Goal: Task Accomplishment & Management: Manage account settings

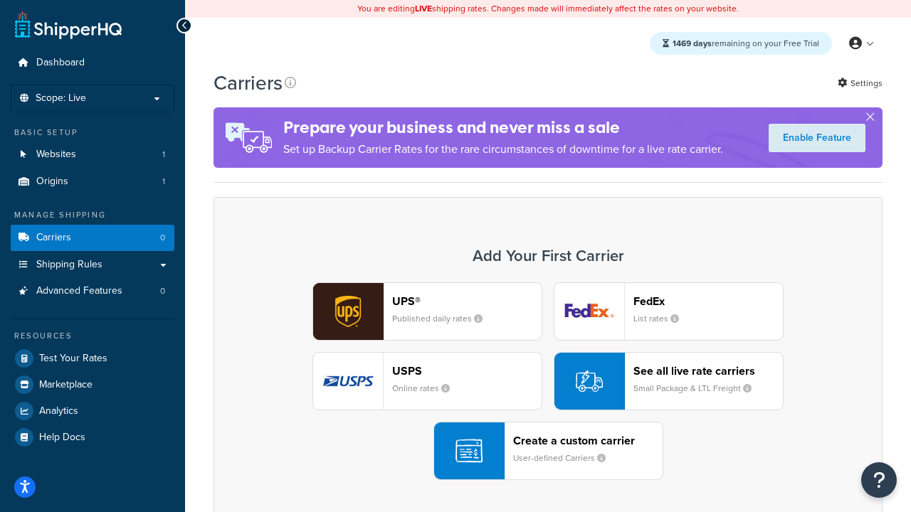
click at [548, 381] on div "UPS® Published daily rates FedEx List rates USPS Online rates See all live rate…" at bounding box center [547, 382] width 639 height 198
click at [708, 301] on header "FedEx" at bounding box center [707, 302] width 149 height 14
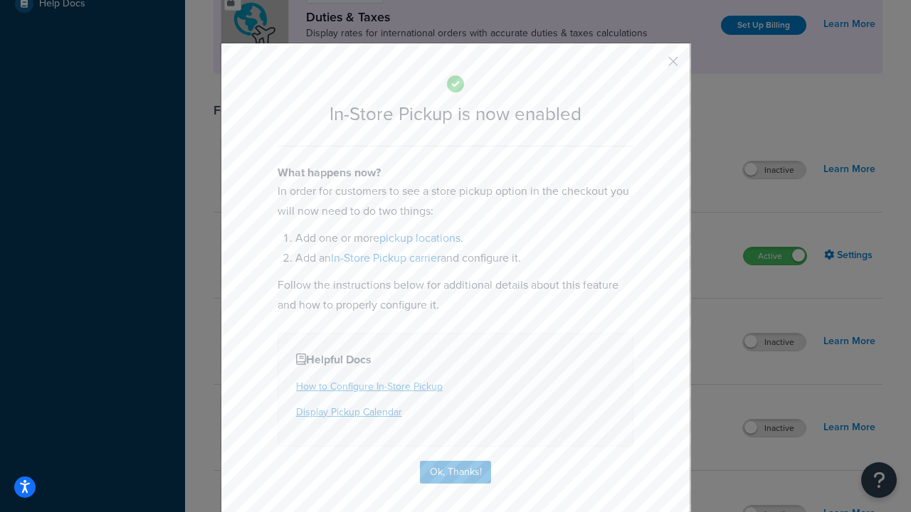
click at [652, 66] on button "button" at bounding box center [652, 67] width 4 height 4
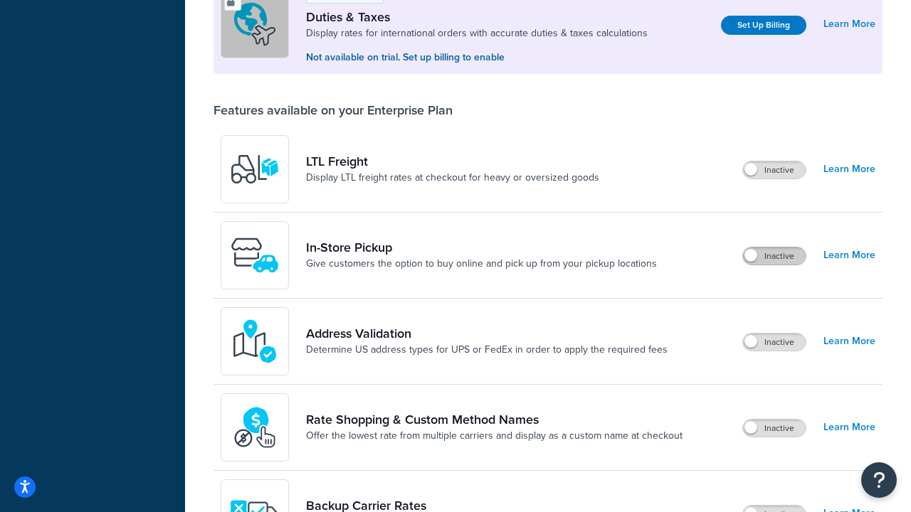
scroll to position [434, 0]
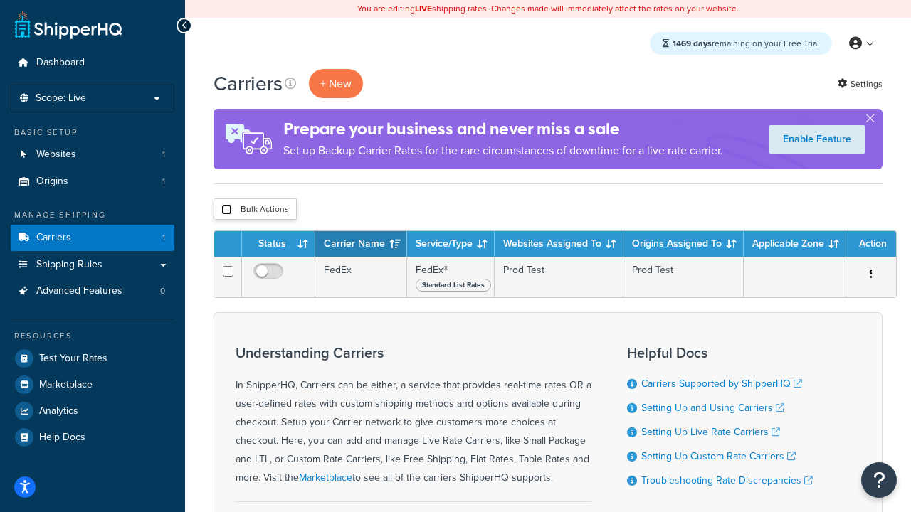
click at [226, 210] on input "checkbox" at bounding box center [226, 209] width 11 height 11
checkbox input "true"
click at [0, 0] on button "Delete" at bounding box center [0, 0] width 0 height 0
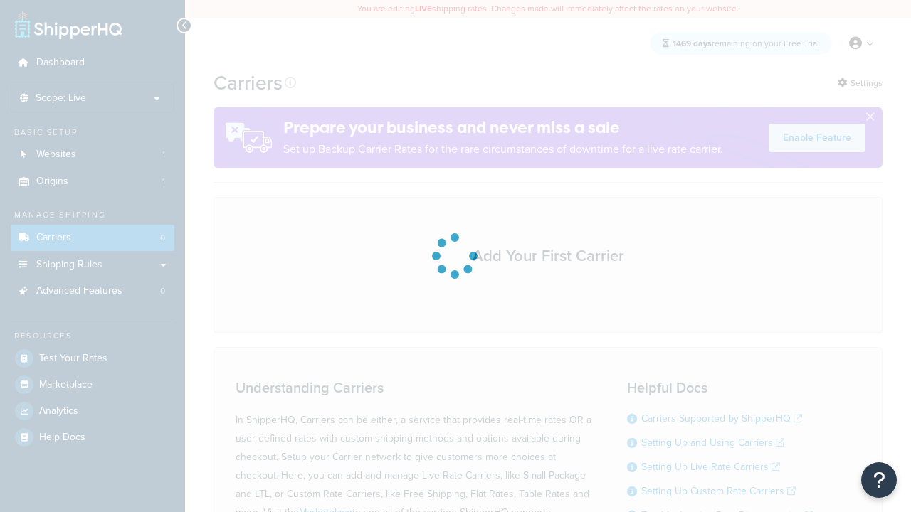
scroll to position [125, 0]
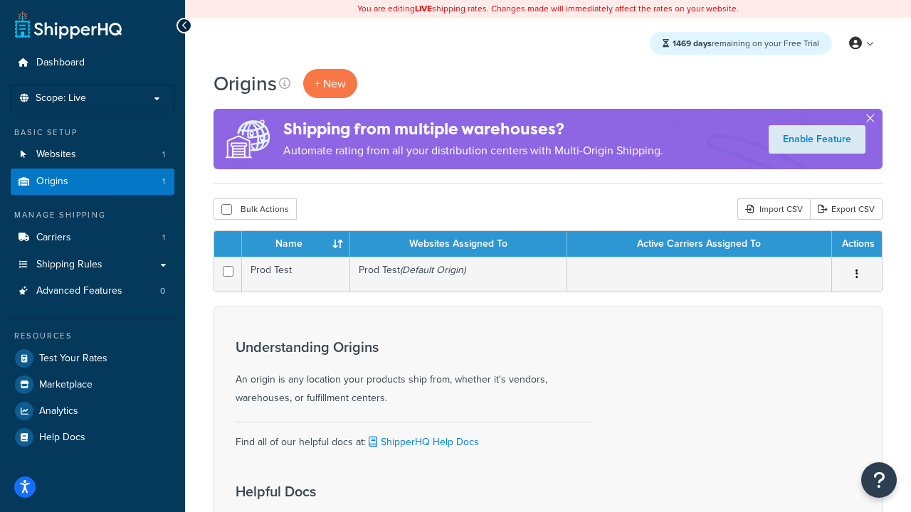
click at [295, 245] on th "Name" at bounding box center [296, 244] width 108 height 26
click at [458, 245] on th "Websites Assigned To" at bounding box center [458, 244] width 217 height 26
click at [699, 245] on th "Active Carriers Assigned To" at bounding box center [699, 244] width 265 height 26
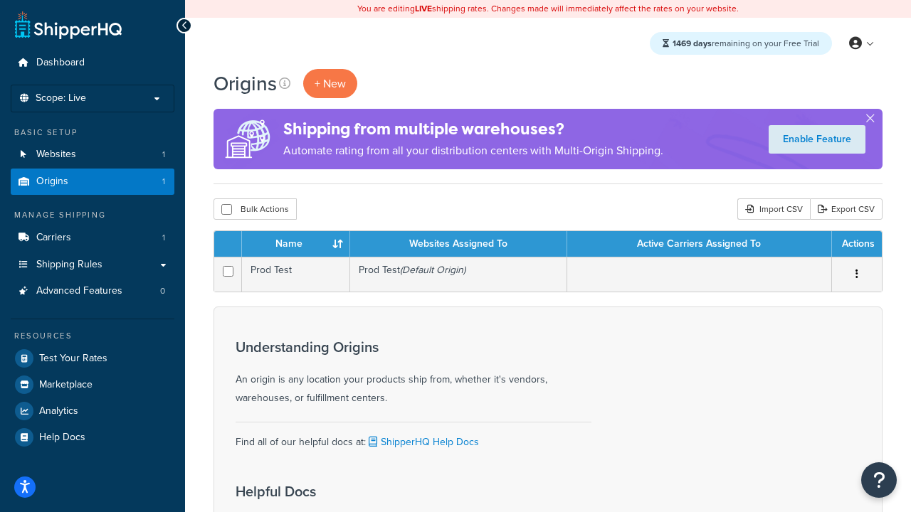
click at [699, 245] on th "Active Carriers Assigned To" at bounding box center [699, 244] width 265 height 26
click at [856, 245] on th "Actions" at bounding box center [857, 244] width 50 height 26
click at [285, 83] on icon at bounding box center [284, 83] width 11 height 11
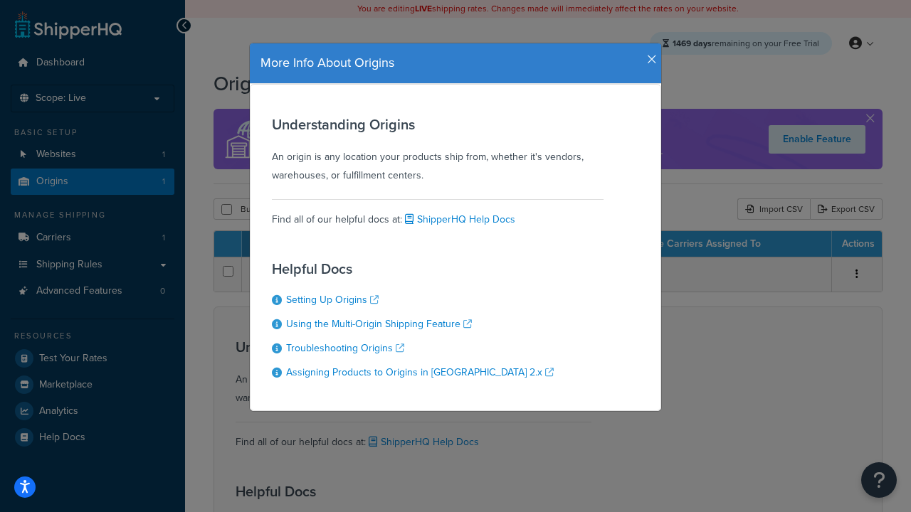
click at [648, 54] on icon "button" at bounding box center [652, 59] width 10 height 13
